Goal: Information Seeking & Learning: Understand process/instructions

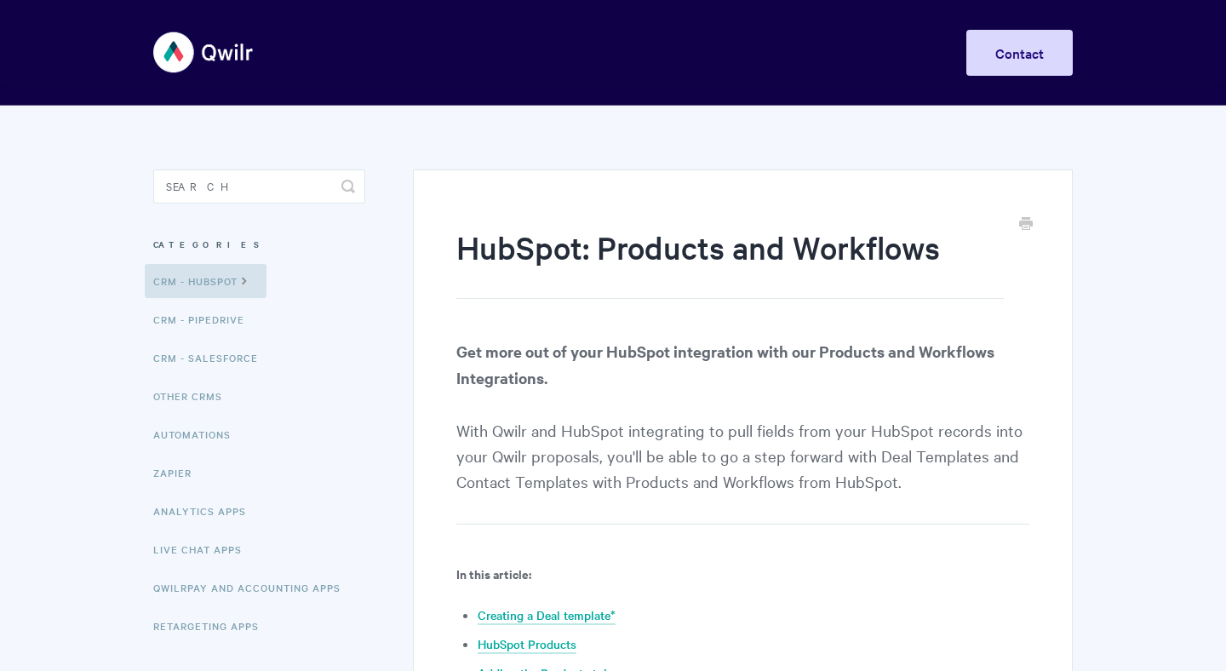
click at [686, 358] on strong "Get more out of your HubSpot integration with our Products and Workflows Integr…" at bounding box center [725, 365] width 538 height 48
click at [749, 433] on p "Get more out of your HubSpot integration with our Products and Workflows Integr…" at bounding box center [742, 431] width 573 height 186
click at [547, 501] on p "Get more out of your HubSpot integration with our Products and Workflows Integr…" at bounding box center [742, 431] width 573 height 186
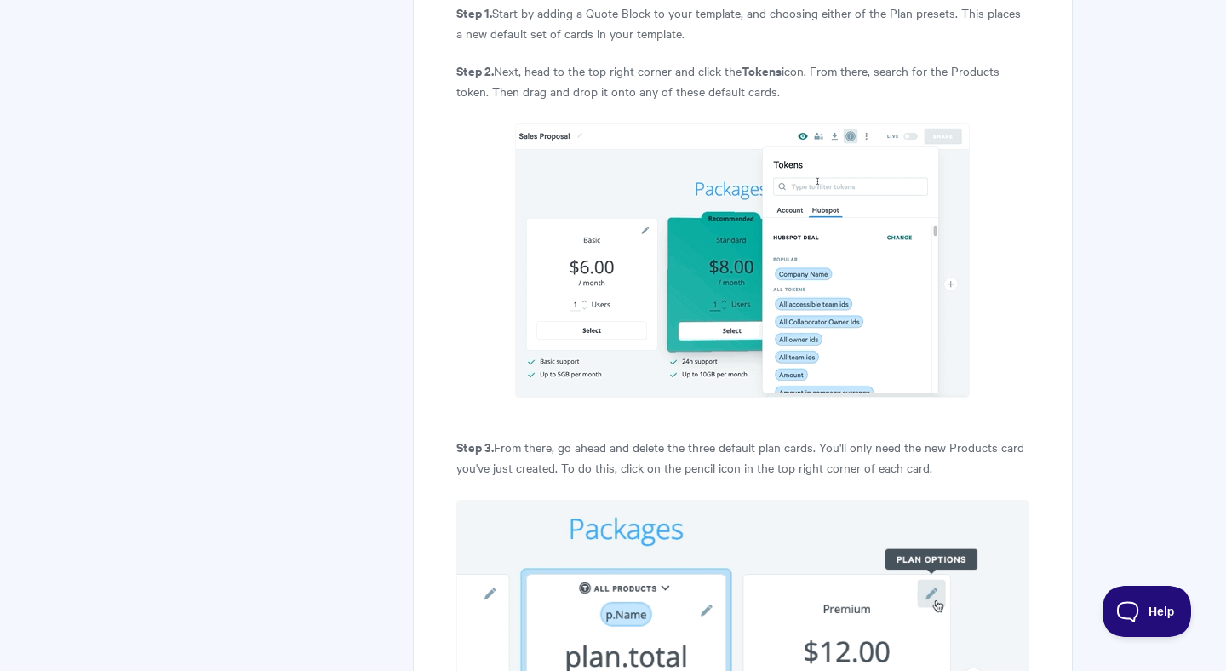
scroll to position [2309, 0]
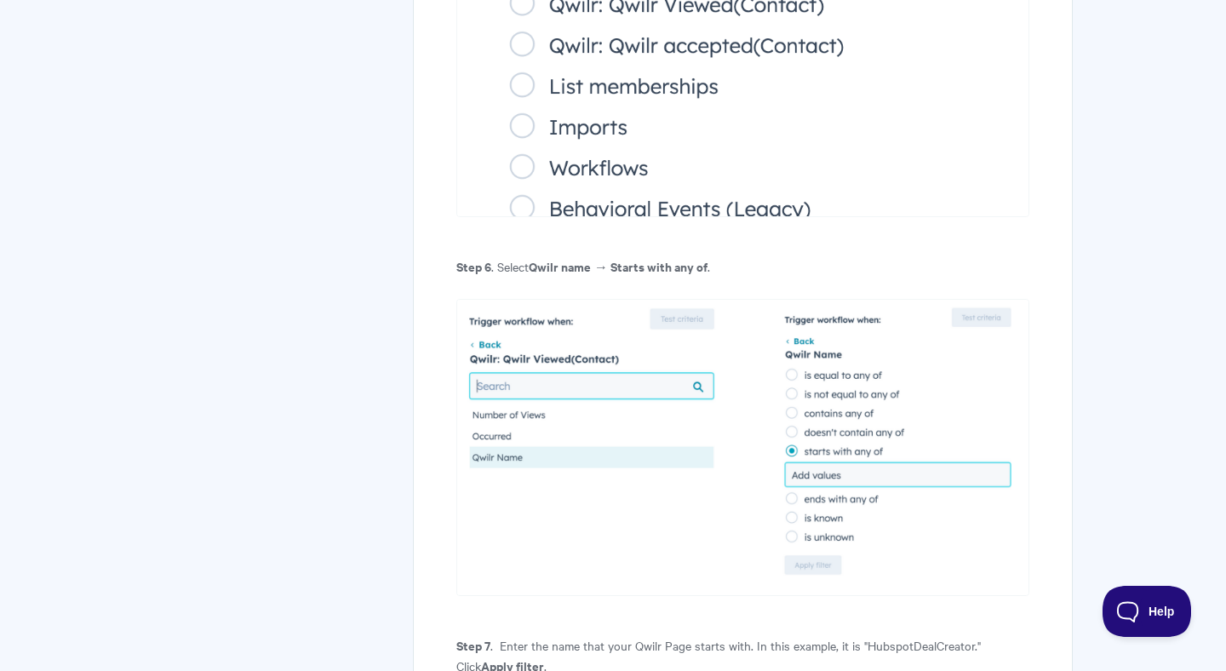
scroll to position [8972, 0]
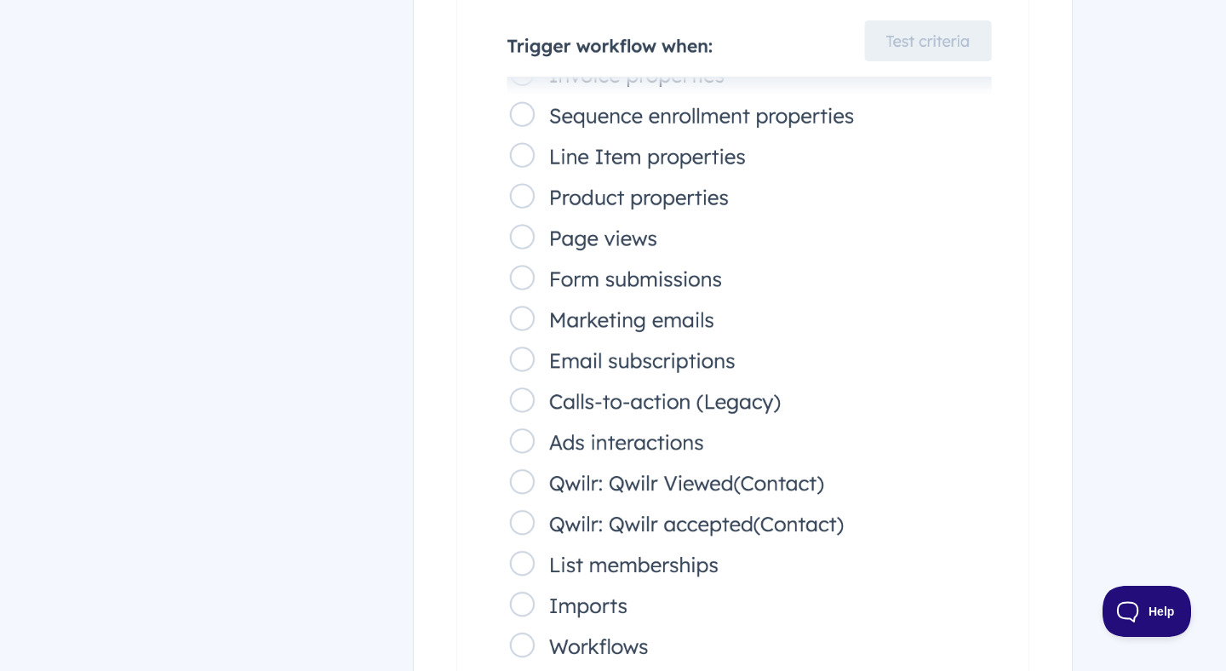
click at [872, 289] on img at bounding box center [742, 286] width 573 height 818
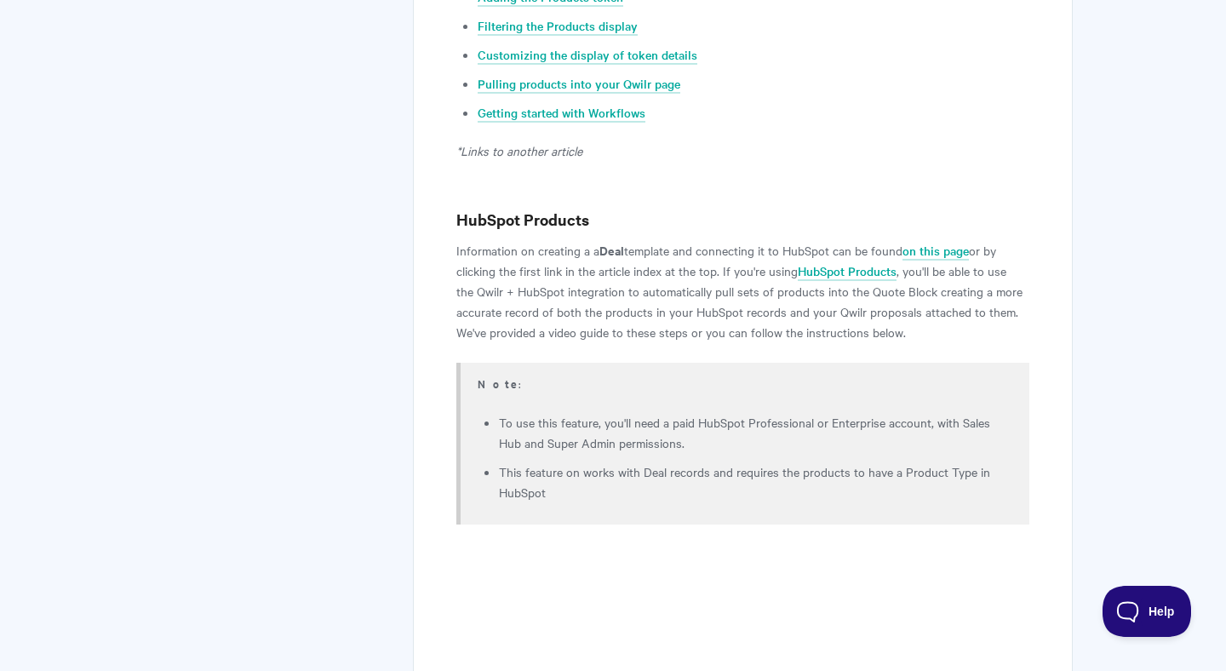
scroll to position [0, 0]
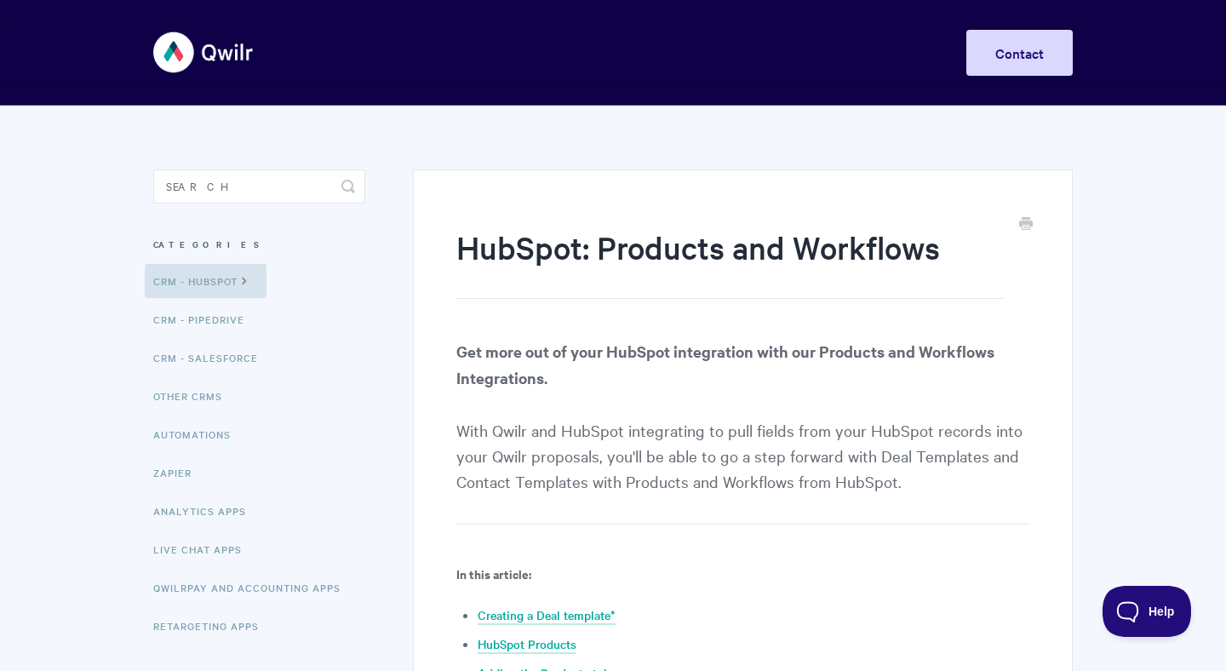
click at [620, 437] on p "Get more out of your HubSpot integration with our Products and Workflows Integr…" at bounding box center [742, 431] width 573 height 186
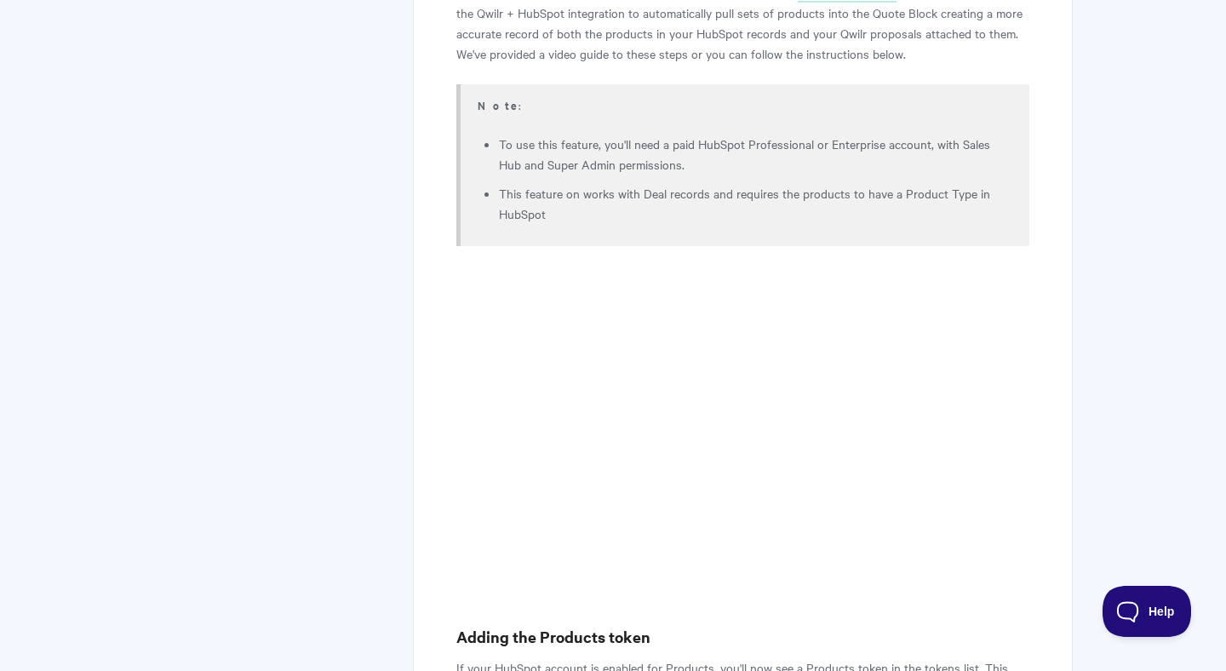
scroll to position [2103, 0]
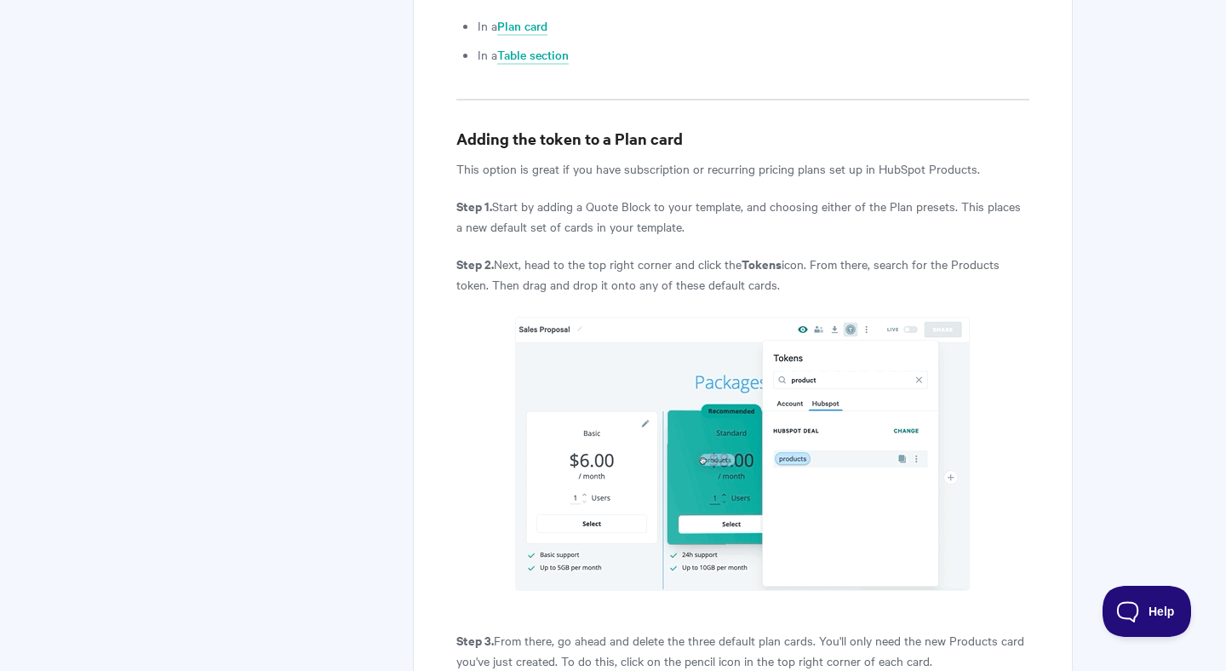
click at [638, 282] on p "Step 2. Next, head to the top right corner and click the Tokens icon. From ther…" at bounding box center [742, 274] width 573 height 41
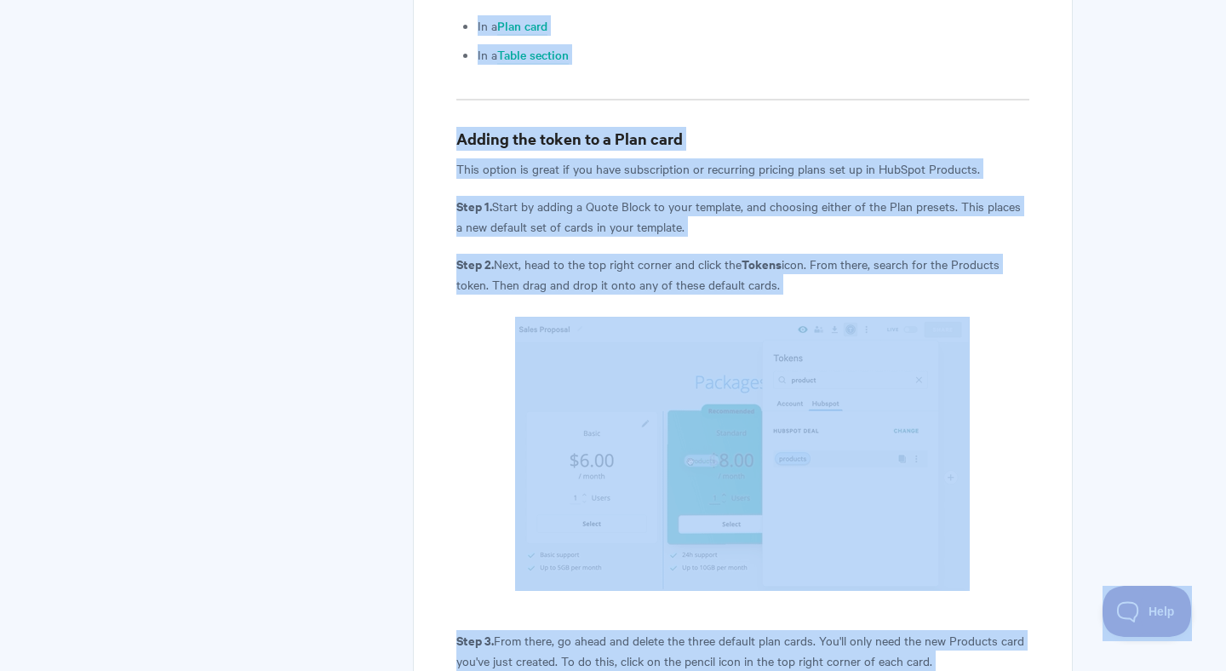
copy body "Toggle Navigation Home Getting Started Creating & Editing Pages Sharing & Analy…"
click at [810, 130] on h3 "Adding the token to a Plan card" at bounding box center [742, 139] width 573 height 24
